Goal: Information Seeking & Learning: Learn about a topic

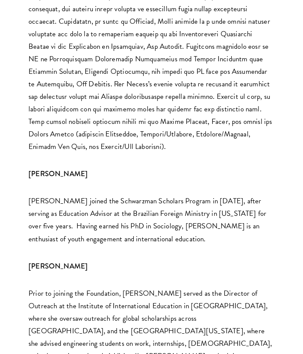
scroll to position [697, 0]
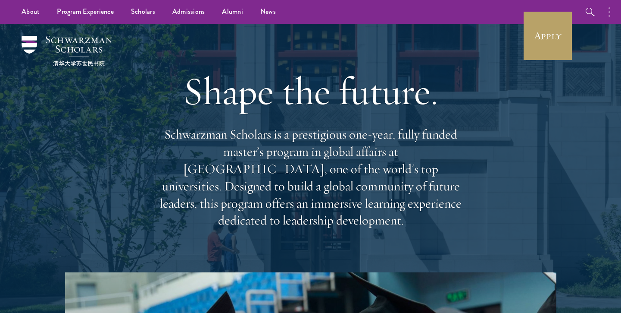
click at [609, 10] on icon "button" at bounding box center [610, 12] width 2 height 10
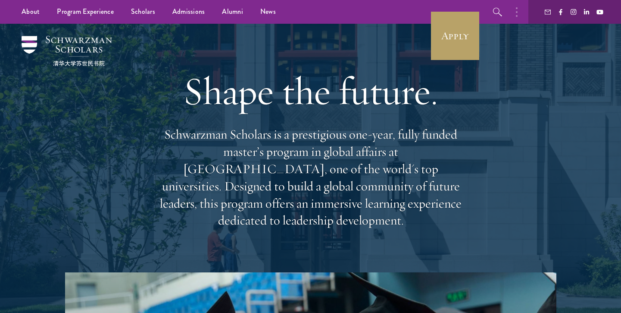
click at [515, 11] on button "button" at bounding box center [519, 12] width 19 height 24
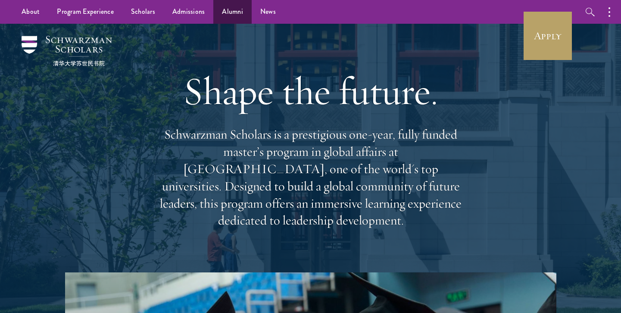
click at [234, 14] on link "Alumni" at bounding box center [232, 12] width 38 height 24
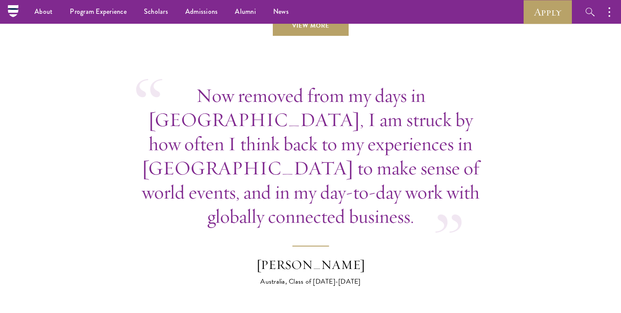
scroll to position [3171, 0]
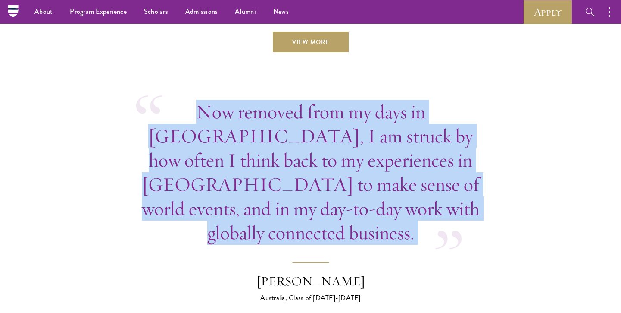
drag, startPoint x: 154, startPoint y: 75, endPoint x: 307, endPoint y: 179, distance: 184.4
click at [307, 179] on blockquote "Now removed from my days in [GEOGRAPHIC_DATA], I am struck by how often I think…" at bounding box center [310, 201] width 349 height 203
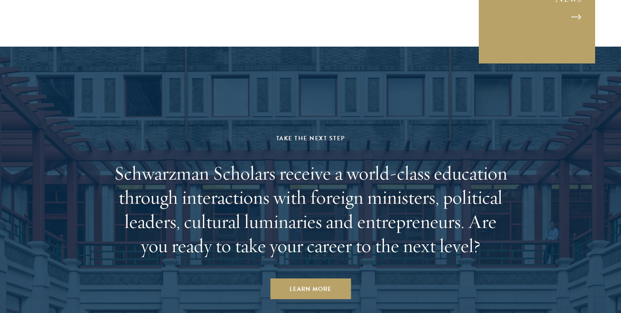
scroll to position [3589, 0]
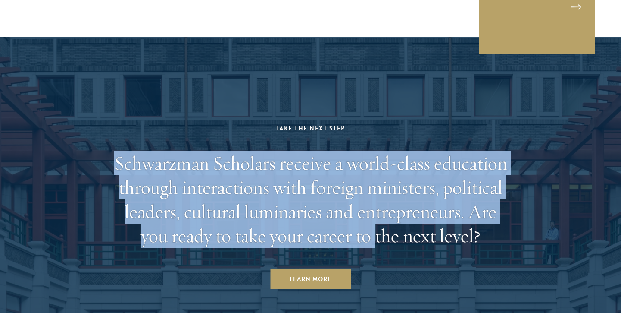
drag, startPoint x: 226, startPoint y: 77, endPoint x: 245, endPoint y: 174, distance: 98.4
click at [246, 174] on div "Take the Next Step Schwarzman Scholars receive a world-class education through …" at bounding box center [310, 206] width 401 height 166
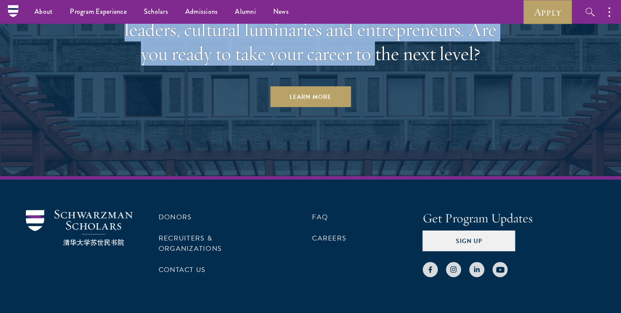
scroll to position [3770, 0]
click at [235, 9] on link "Alumni" at bounding box center [245, 12] width 38 height 24
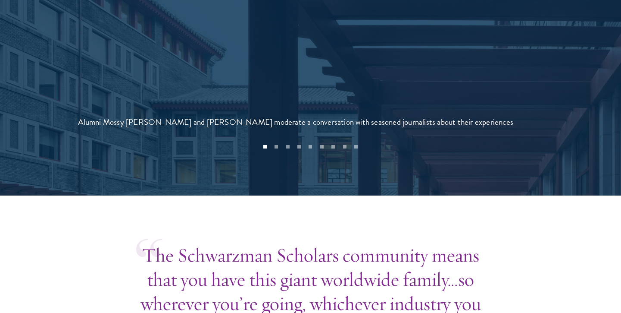
scroll to position [2035, 0]
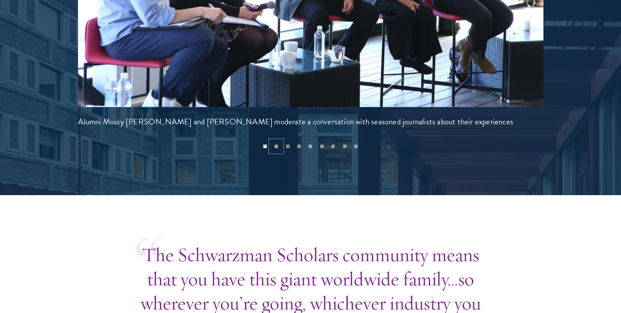
click at [279, 141] on button "2" at bounding box center [276, 146] width 11 height 11
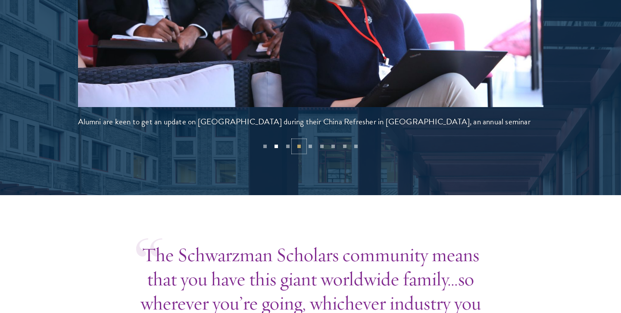
click at [298, 141] on button "4" at bounding box center [299, 146] width 11 height 11
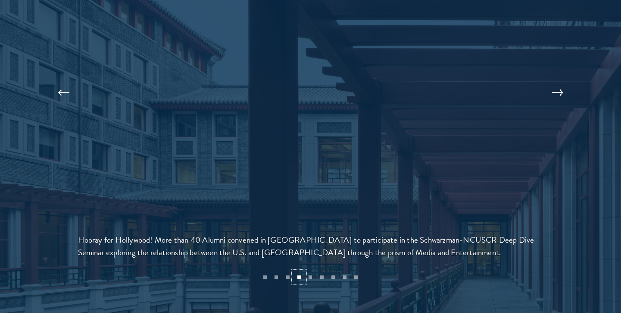
scroll to position [1920, 0]
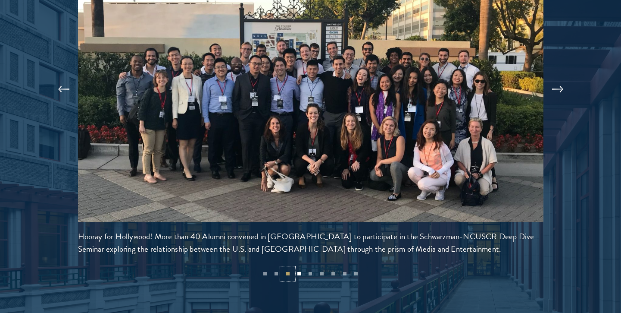
click at [286, 268] on button "3" at bounding box center [287, 273] width 11 height 11
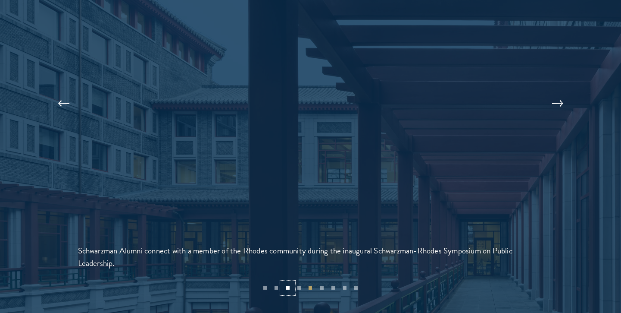
scroll to position [1906, 0]
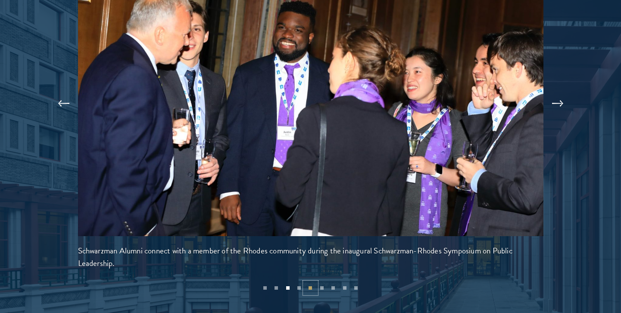
click at [312, 282] on button "5" at bounding box center [310, 287] width 11 height 11
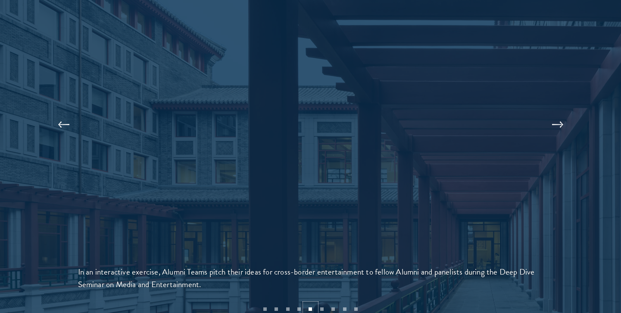
scroll to position [1893, 0]
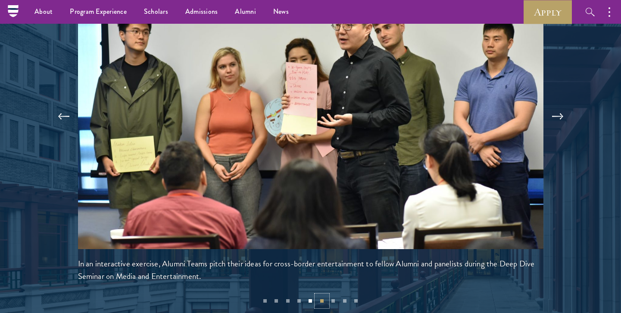
click at [320, 295] on button "6" at bounding box center [321, 300] width 11 height 11
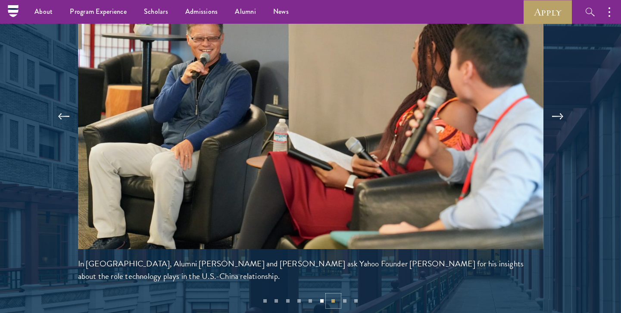
click at [338, 295] on button "7" at bounding box center [333, 300] width 11 height 11
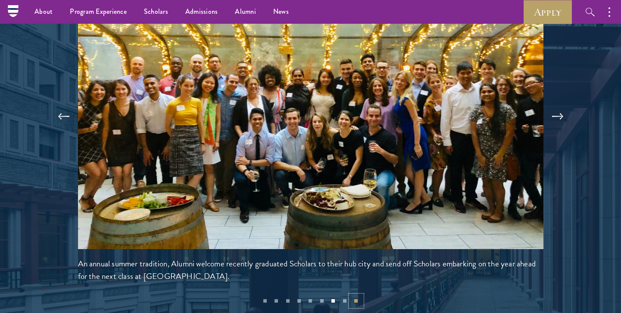
click at [356, 295] on button "9" at bounding box center [356, 300] width 11 height 11
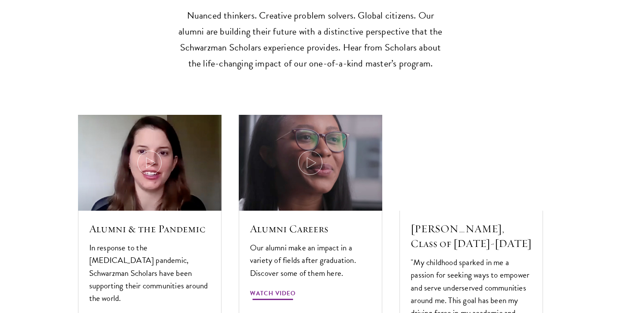
scroll to position [2558, 0]
